Goal: Book appointment/travel/reservation

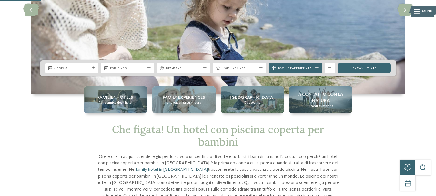
scroll to position [95, 0]
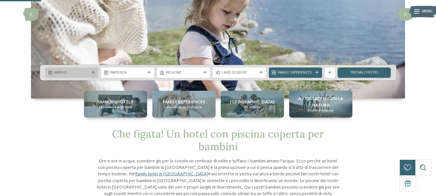
click at [75, 71] on span "Arrivo" at bounding box center [71, 72] width 35 height 5
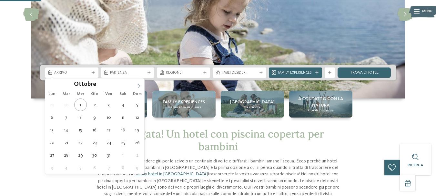
click at [142, 88] on span at bounding box center [138, 83] width 11 height 11
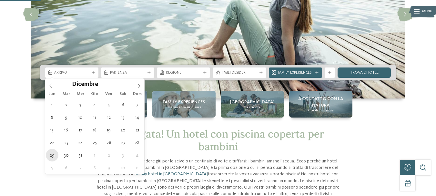
type div "29.12.2025"
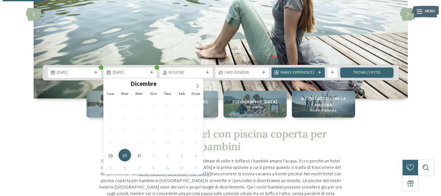
scroll to position [0, 0]
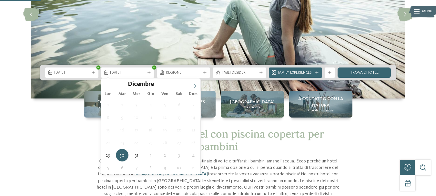
click at [194, 86] on icon at bounding box center [195, 86] width 5 height 5
type input "****"
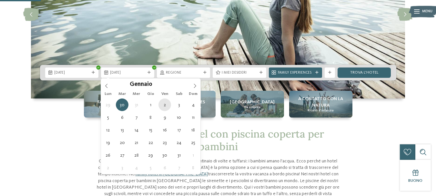
type div "02.01.2026"
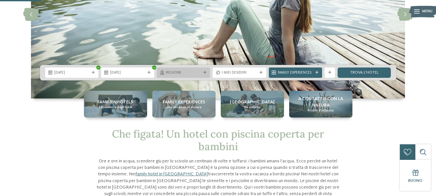
click at [199, 74] on span "Regione" at bounding box center [183, 72] width 35 height 5
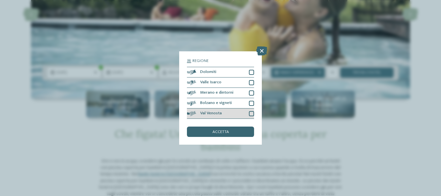
click at [252, 112] on div at bounding box center [251, 113] width 5 height 5
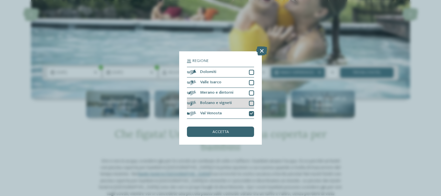
click at [252, 102] on div at bounding box center [251, 103] width 5 height 5
click at [252, 93] on div at bounding box center [251, 92] width 5 height 5
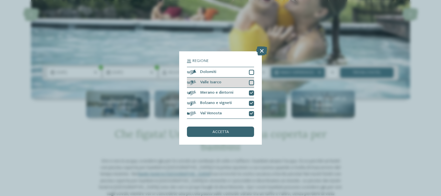
click at [253, 83] on div at bounding box center [251, 82] width 5 height 5
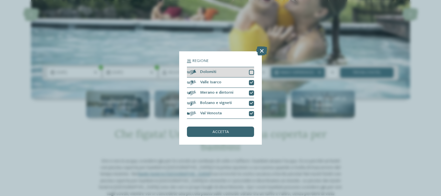
click at [253, 73] on div at bounding box center [251, 72] width 5 height 5
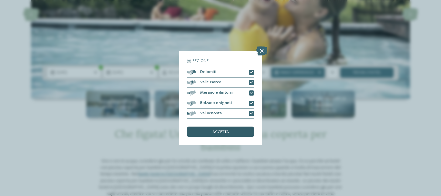
click at [230, 132] on div "accetta" at bounding box center [220, 131] width 67 height 10
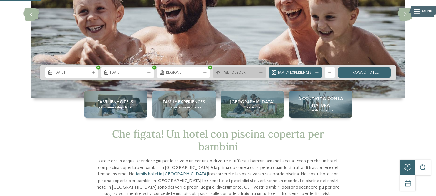
click at [256, 71] on span "I miei desideri" at bounding box center [239, 72] width 35 height 5
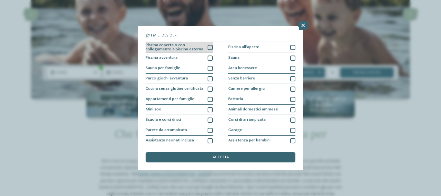
click at [209, 47] on div at bounding box center [209, 47] width 5 height 5
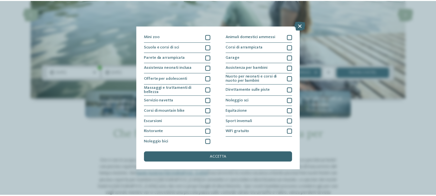
scroll to position [76, 0]
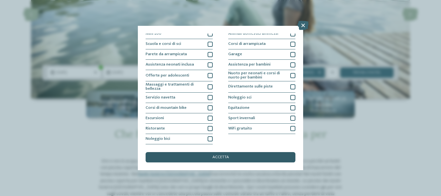
click at [236, 156] on div "accetta" at bounding box center [220, 157] width 150 height 10
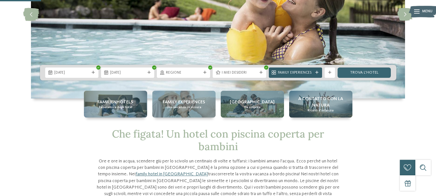
click at [313, 73] on span "Family Experiences" at bounding box center [295, 72] width 35 height 5
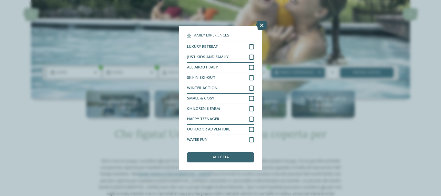
click at [263, 25] on icon at bounding box center [261, 25] width 11 height 9
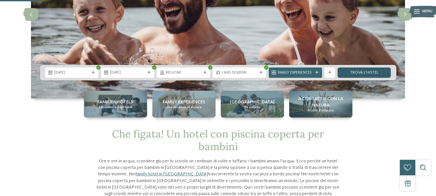
click at [368, 72] on link "trova l’hotel" at bounding box center [363, 72] width 53 height 10
